Goal: Transaction & Acquisition: Purchase product/service

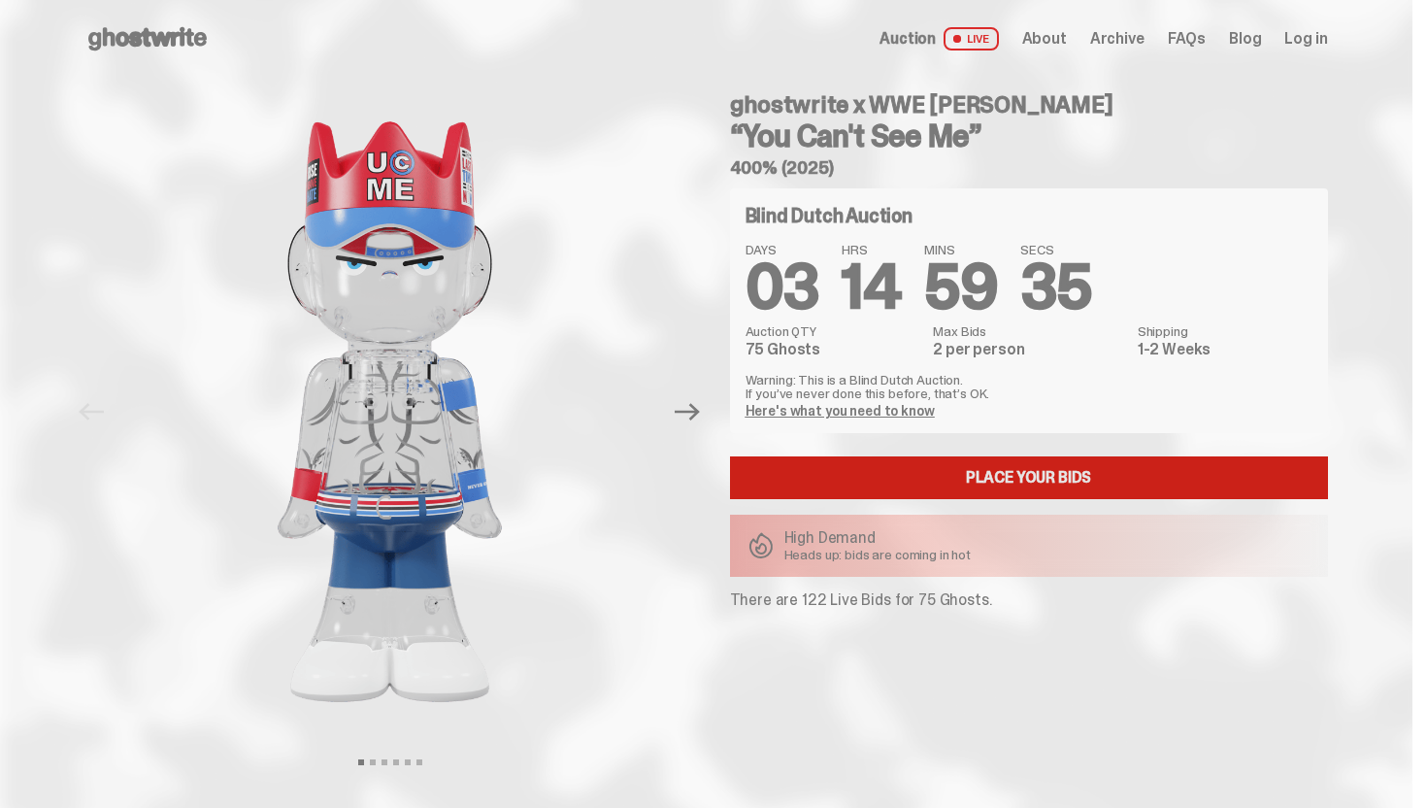
click at [981, 474] on link "Place your Bids" at bounding box center [1029, 477] width 598 height 43
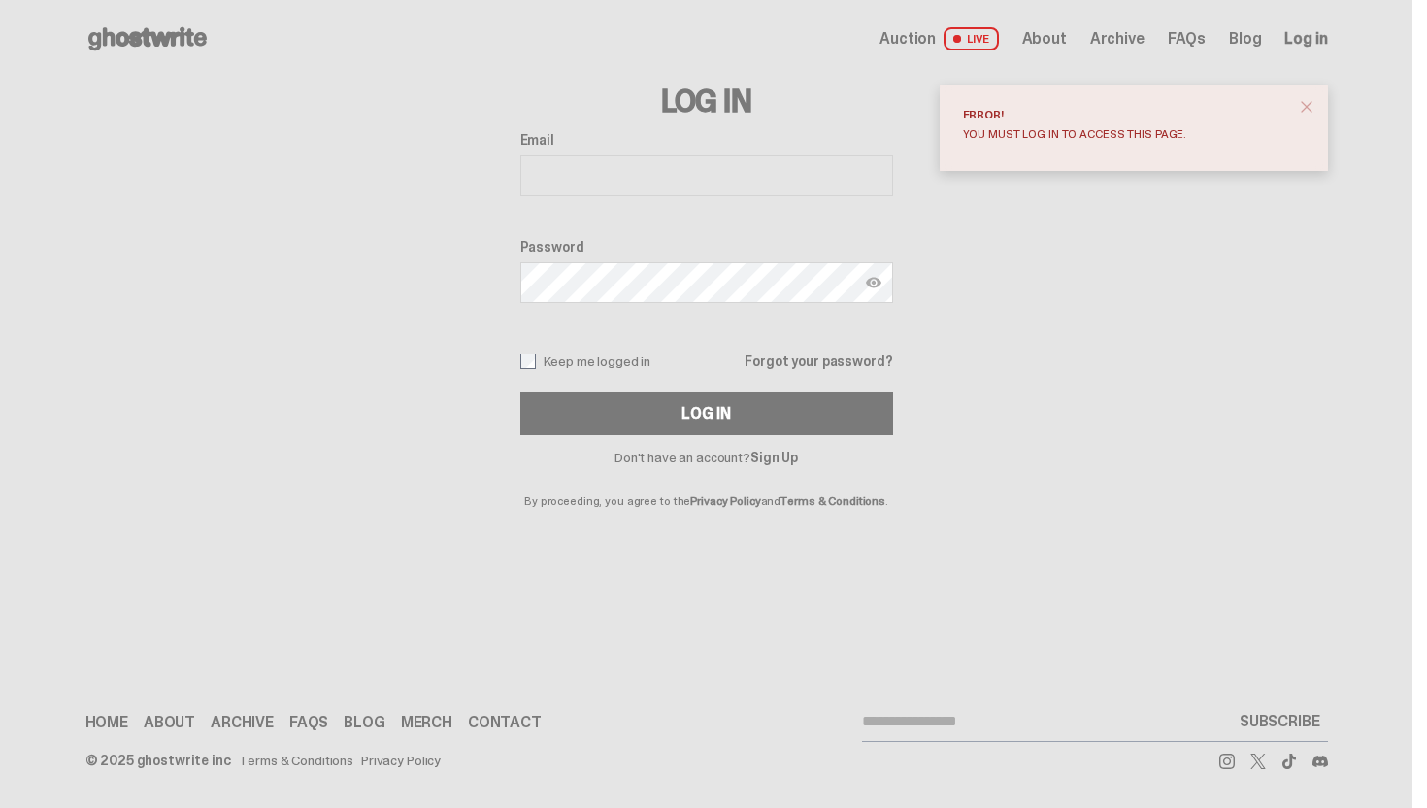
click at [1313, 97] on span "close" at bounding box center [1306, 106] width 19 height 19
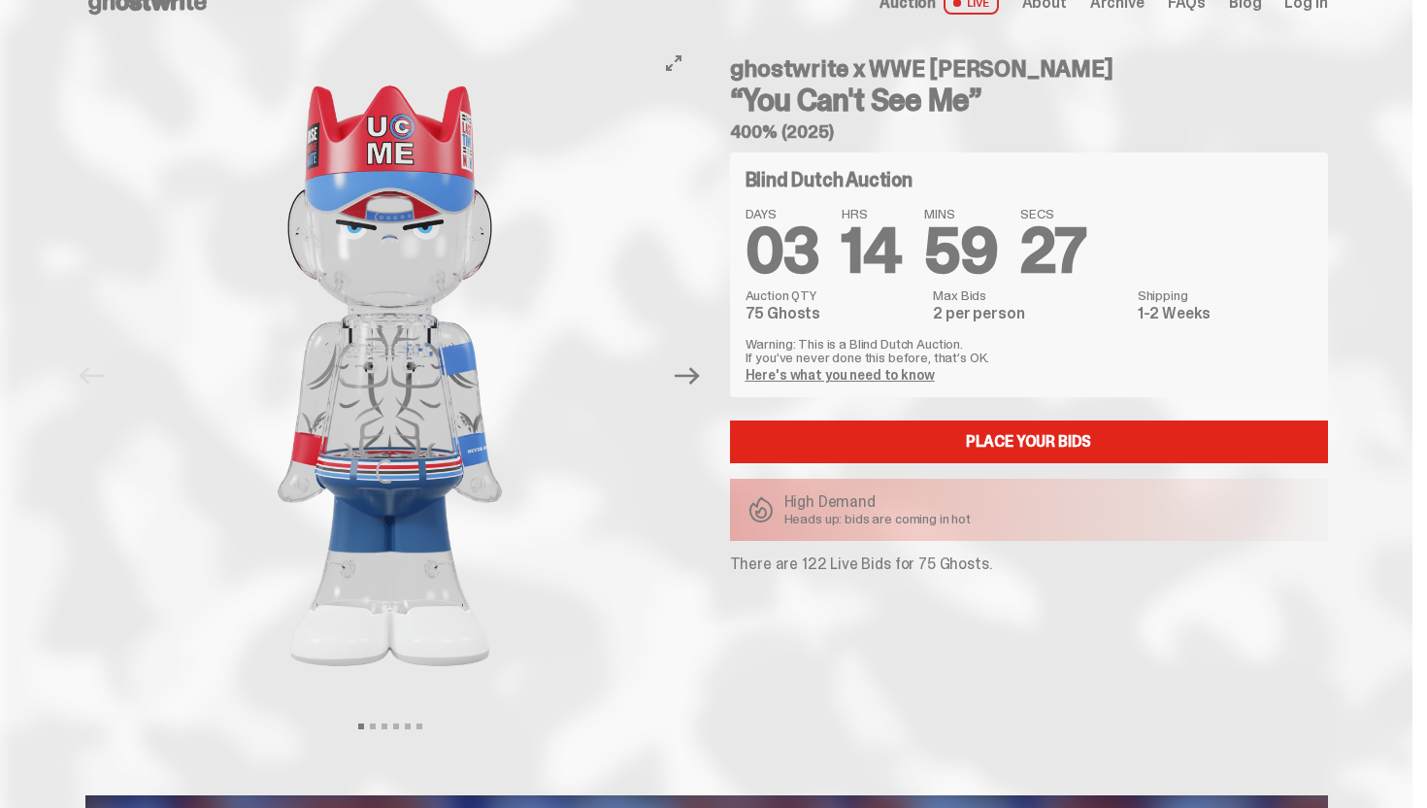
scroll to position [50, 0]
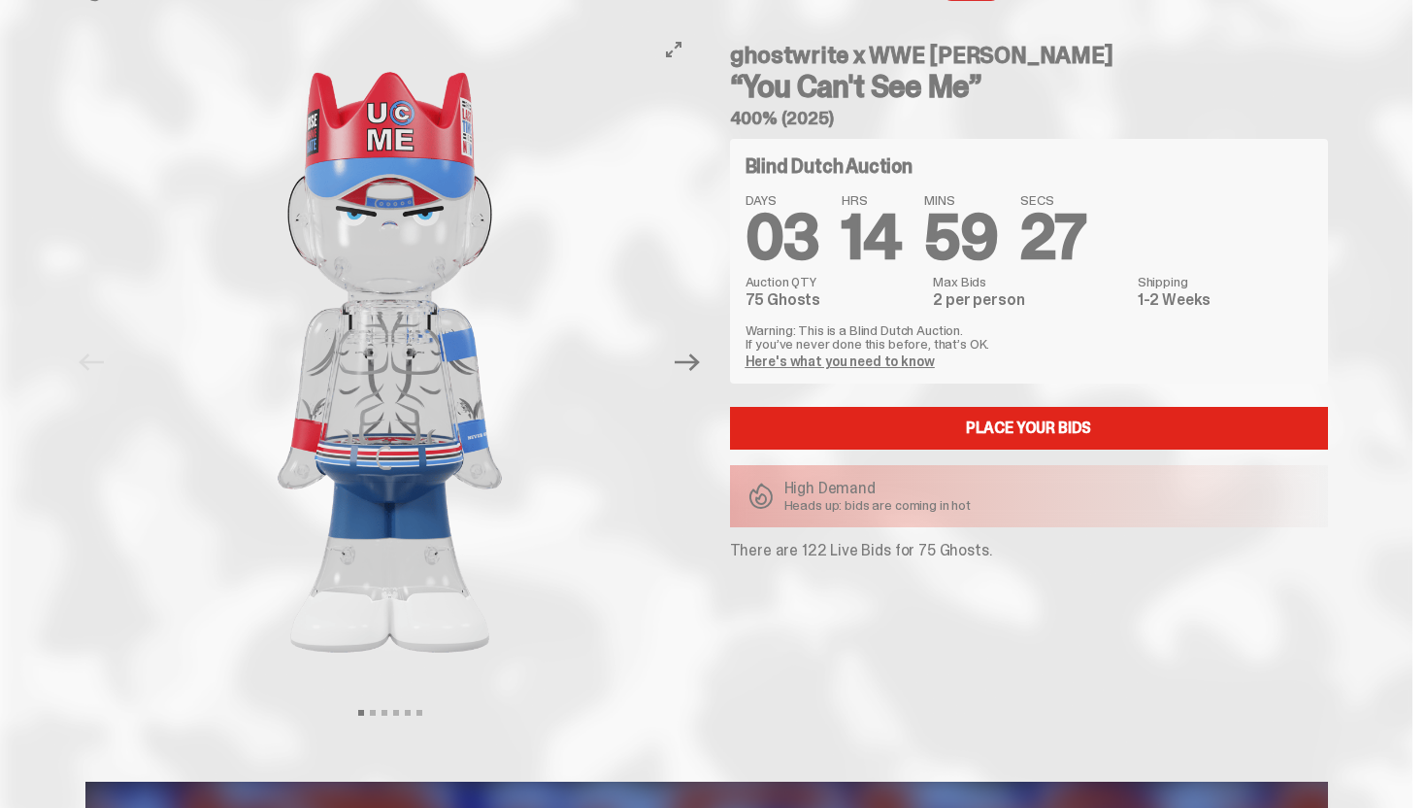
click at [406, 407] on img at bounding box center [390, 362] width 534 height 668
click at [693, 364] on icon "Next" at bounding box center [687, 361] width 25 height 25
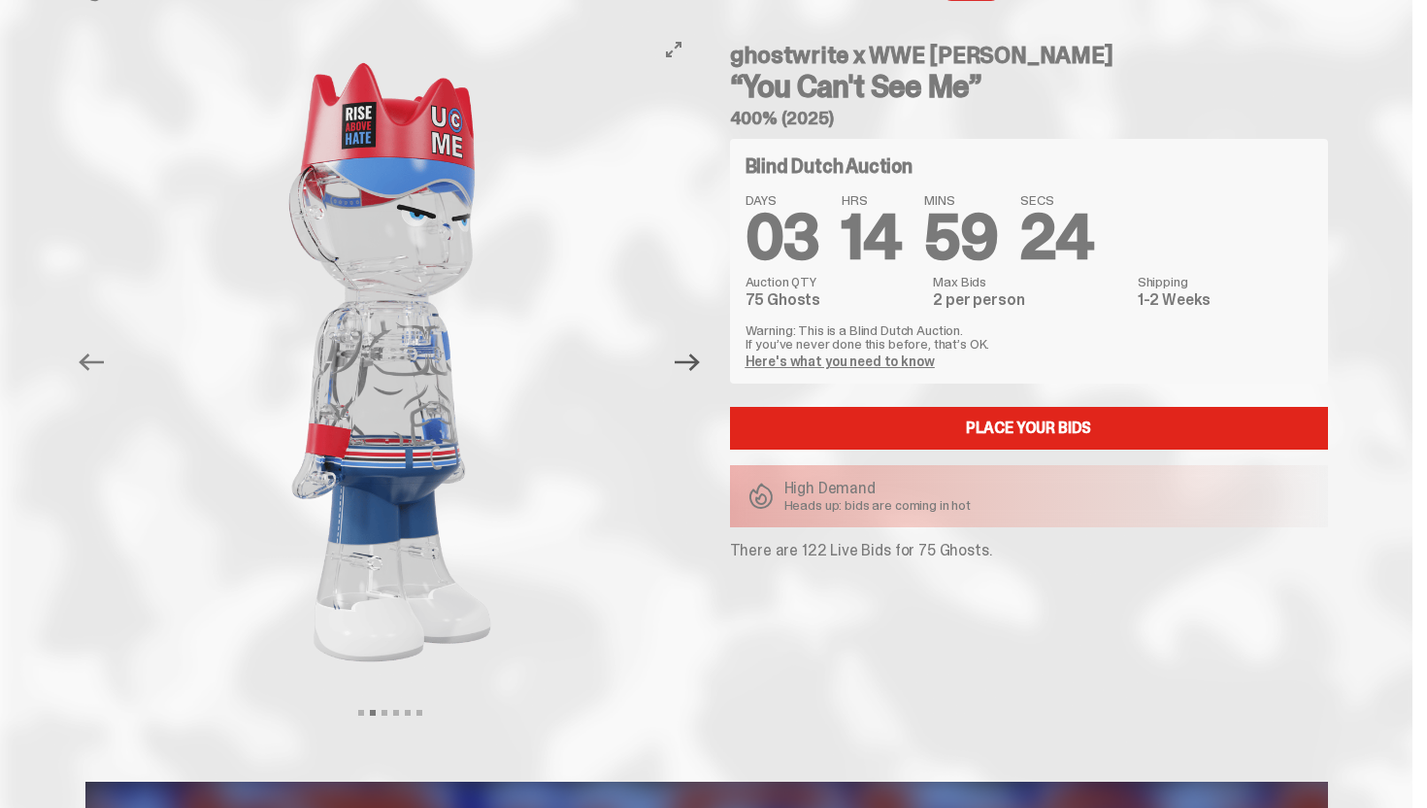
click at [691, 361] on icon "Next" at bounding box center [687, 361] width 25 height 17
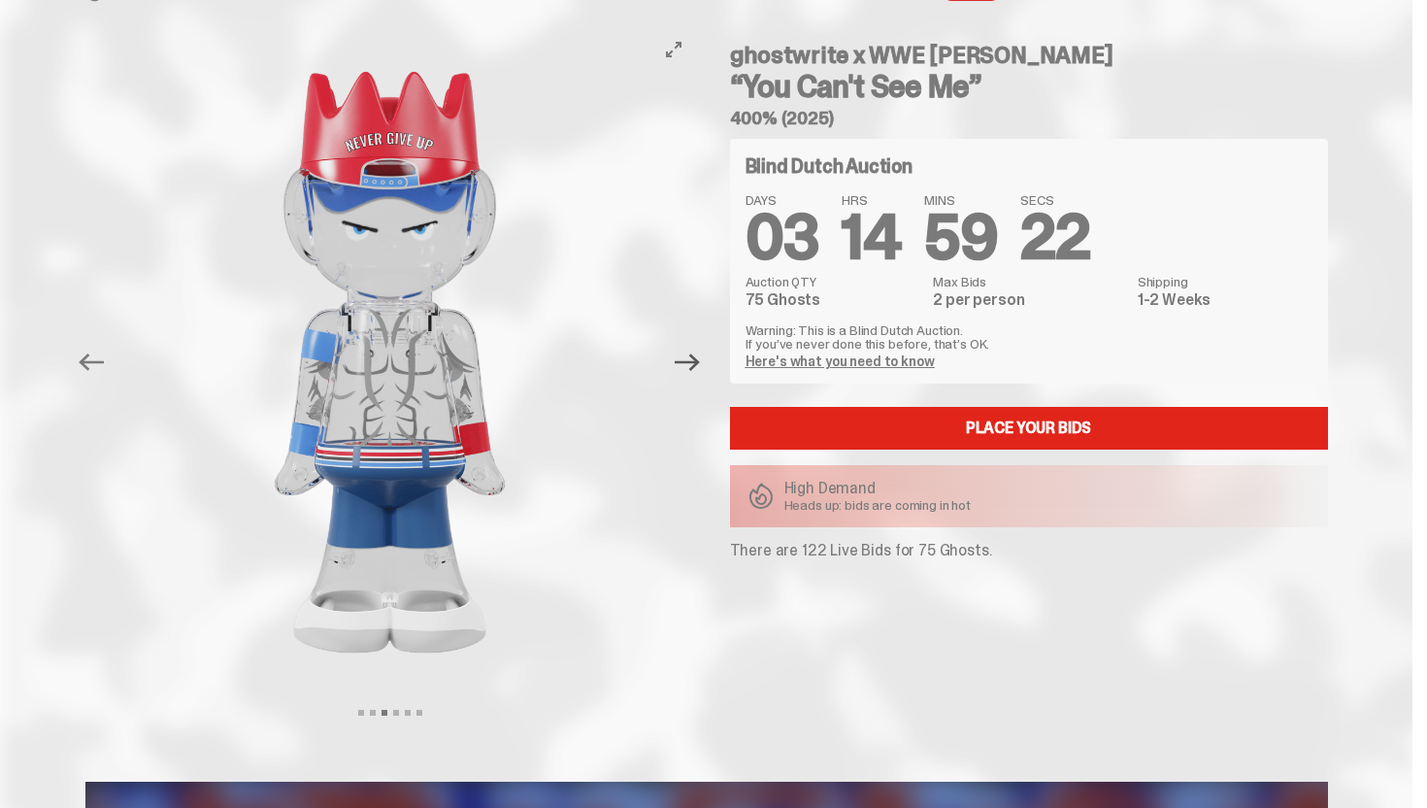
click at [691, 361] on icon "Next" at bounding box center [687, 361] width 25 height 17
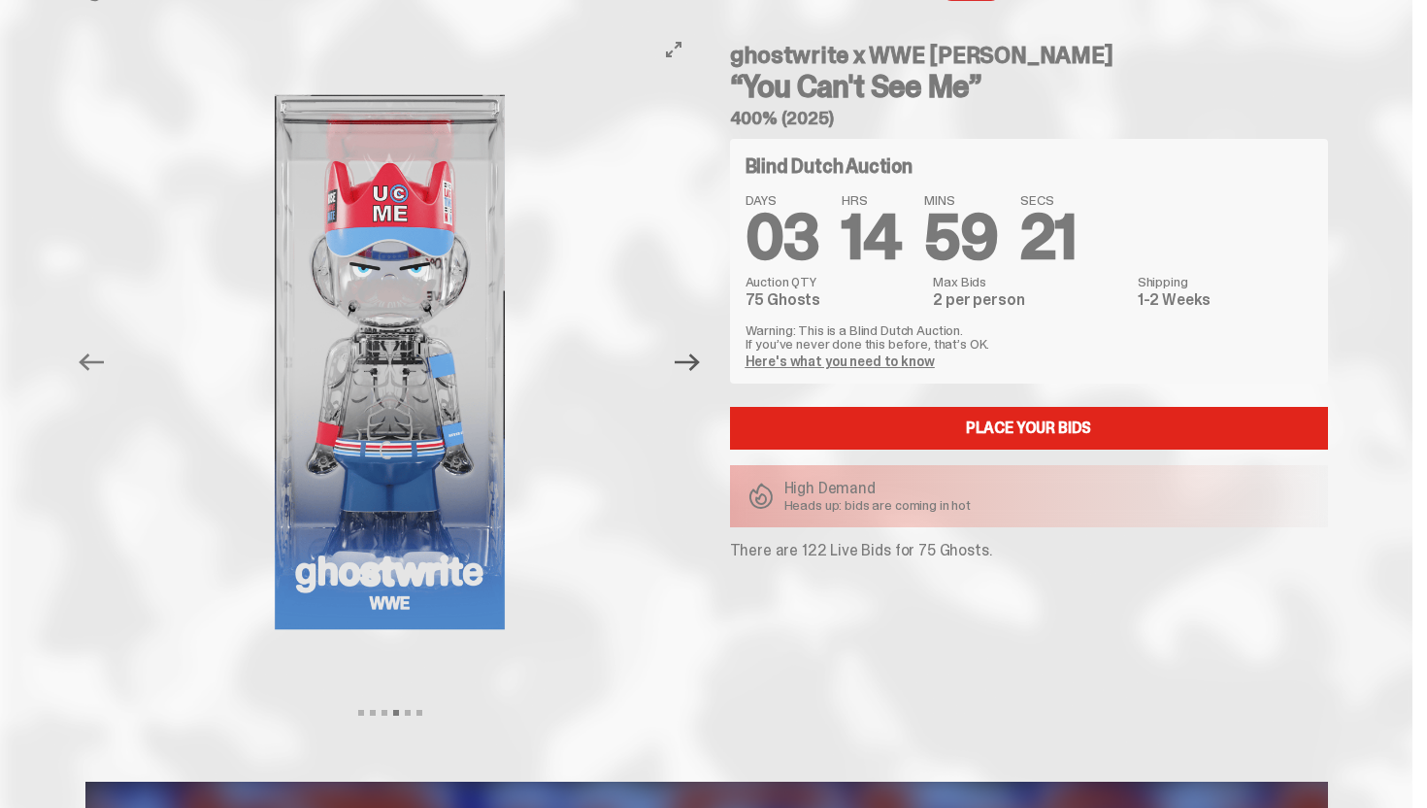
click at [691, 361] on icon "Next" at bounding box center [687, 361] width 25 height 17
